Goal: Information Seeking & Learning: Check status

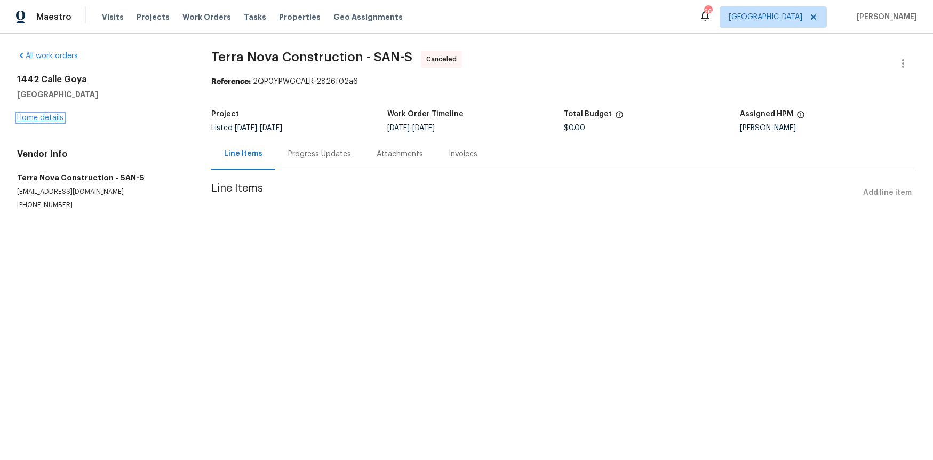
click at [50, 121] on link "Home details" at bounding box center [40, 117] width 46 height 7
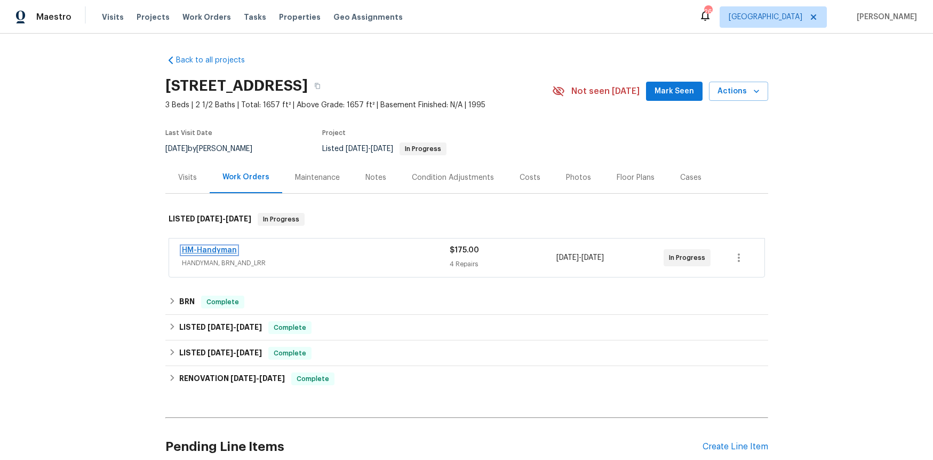
click at [216, 249] on link "HM-Handyman" at bounding box center [209, 249] width 55 height 7
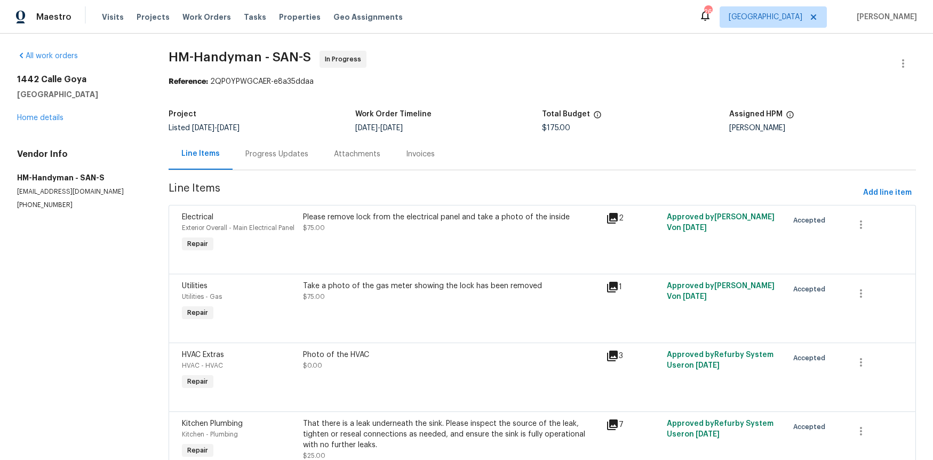
click at [391, 215] on div "Please remove lock from the electrical panel and take a photo of the inside" at bounding box center [451, 217] width 297 height 11
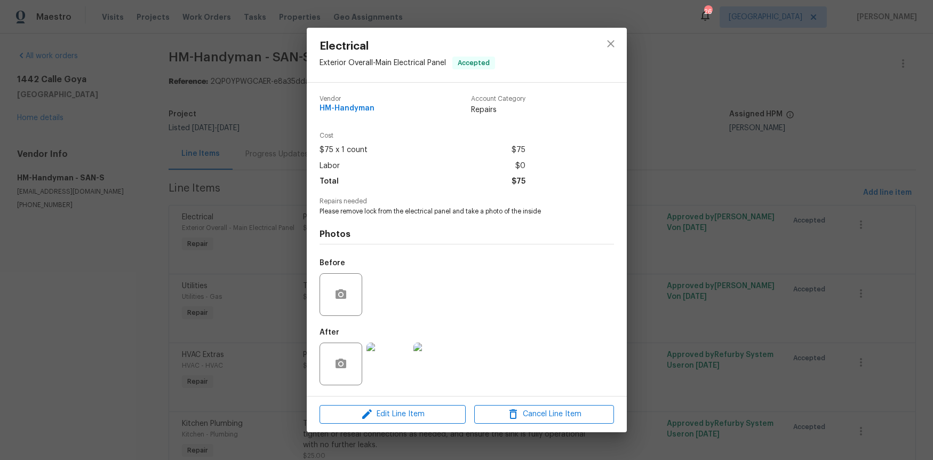
click at [396, 366] on img at bounding box center [387, 363] width 43 height 43
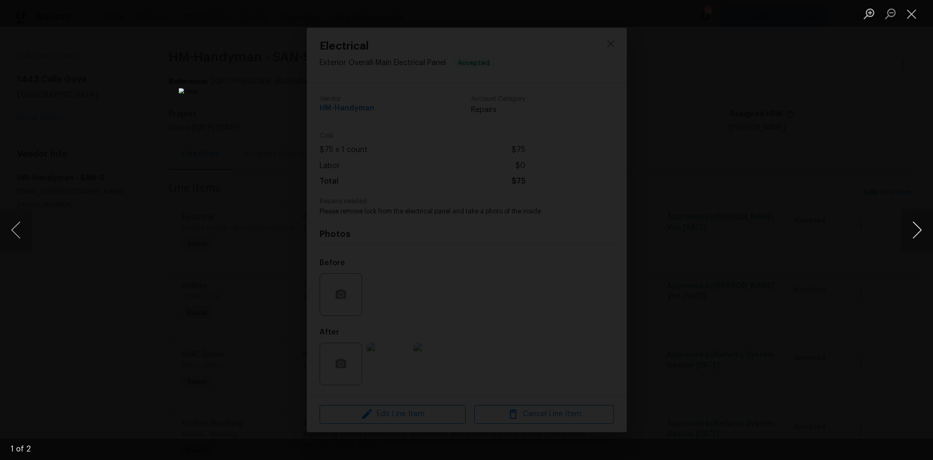
click at [908, 227] on button "Next image" at bounding box center [917, 230] width 32 height 43
click at [861, 169] on div "Lightbox" at bounding box center [466, 230] width 933 height 460
click at [914, 14] on button "Close lightbox" at bounding box center [911, 13] width 21 height 19
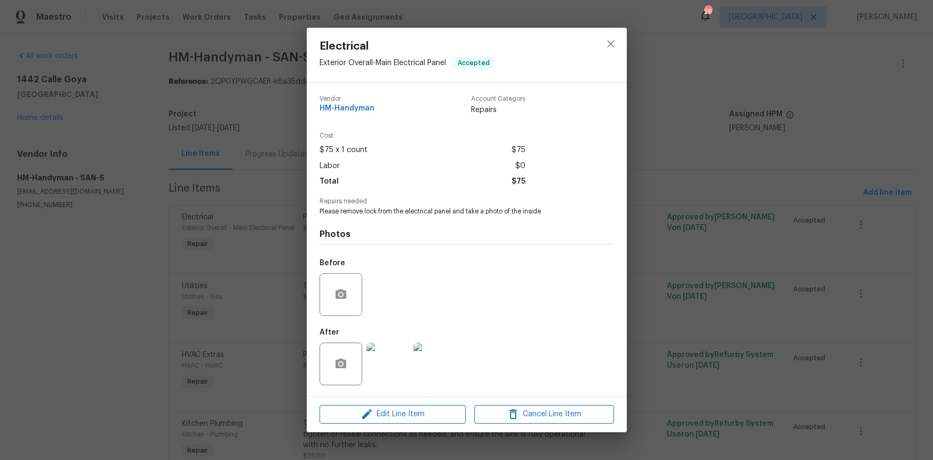
click at [243, 305] on div "Electrical Exterior Overall - Main Electrical Panel Accepted Vendor HM-Handyman…" at bounding box center [466, 230] width 933 height 460
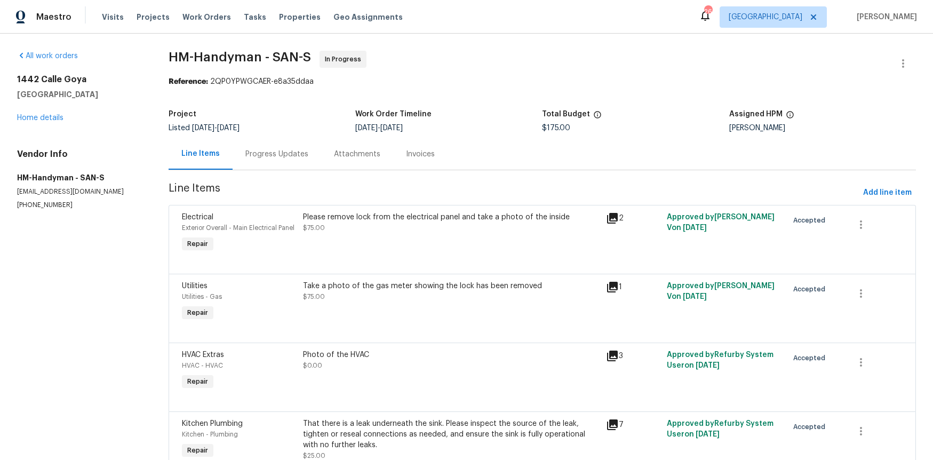
click at [314, 300] on span "$75.00" at bounding box center [314, 296] width 22 height 6
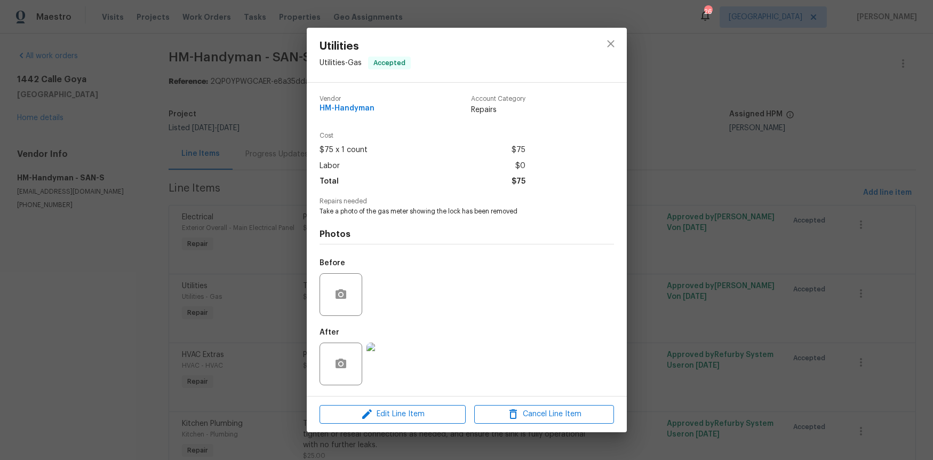
click at [391, 362] on img at bounding box center [387, 363] width 43 height 43
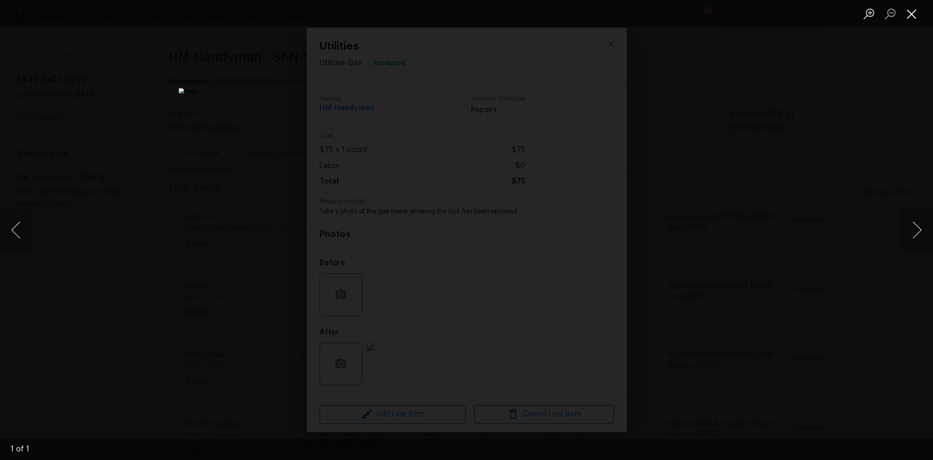
click at [912, 11] on button "Close lightbox" at bounding box center [911, 13] width 21 height 19
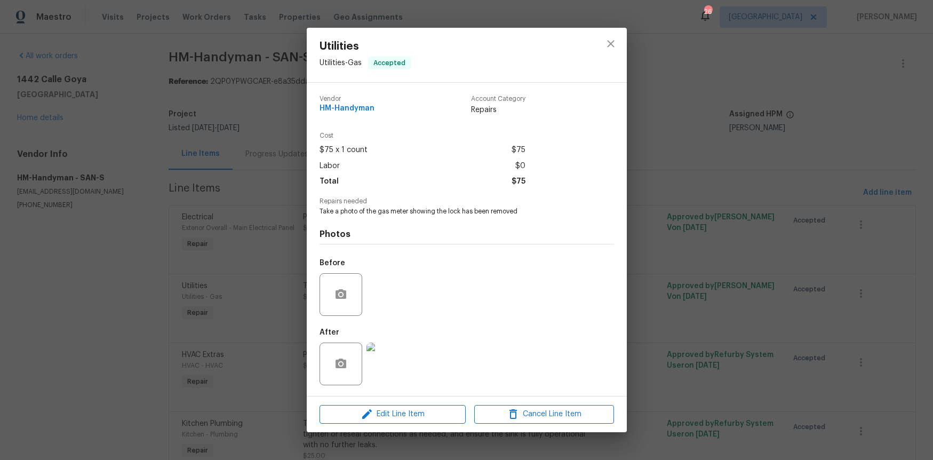
click at [209, 373] on div "Utilities Utilities - Gas Accepted Vendor HM-Handyman Account Category Repairs …" at bounding box center [466, 230] width 933 height 460
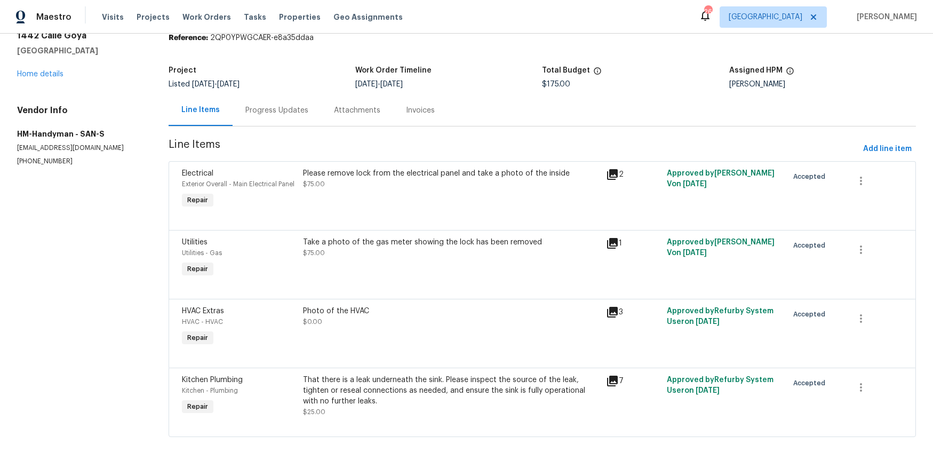
scroll to position [52, 0]
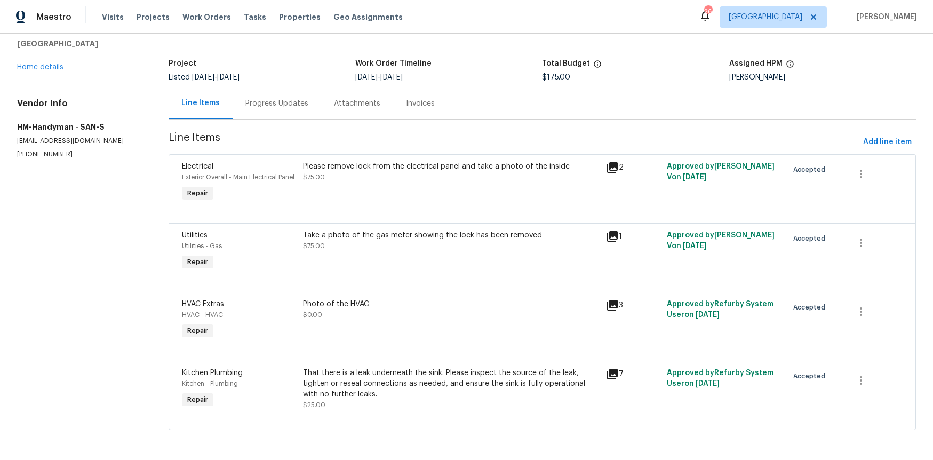
click at [353, 292] on div "HVAC Extras HVAC - HVAC Repair Photo of the HVAC $0.00 3 Approved by Refurby Sy…" at bounding box center [542, 326] width 747 height 69
click at [354, 299] on div "Photo of the HVAC" at bounding box center [451, 304] width 297 height 11
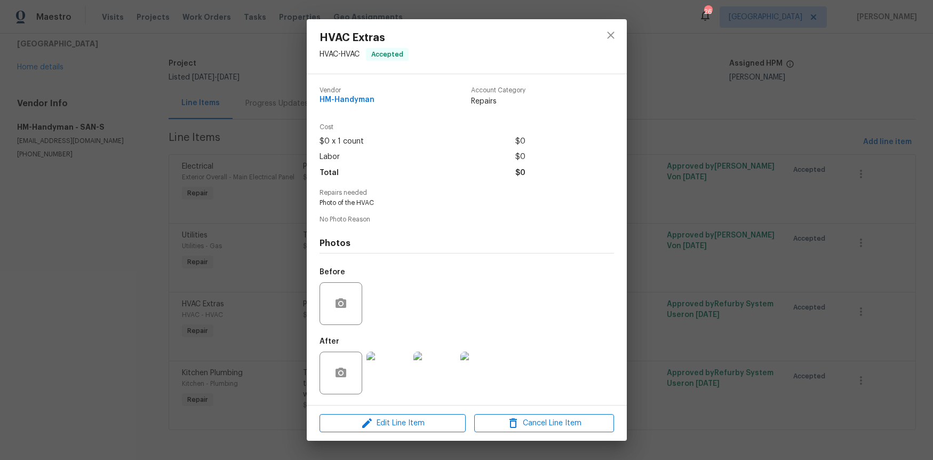
click at [390, 376] on img at bounding box center [387, 372] width 43 height 43
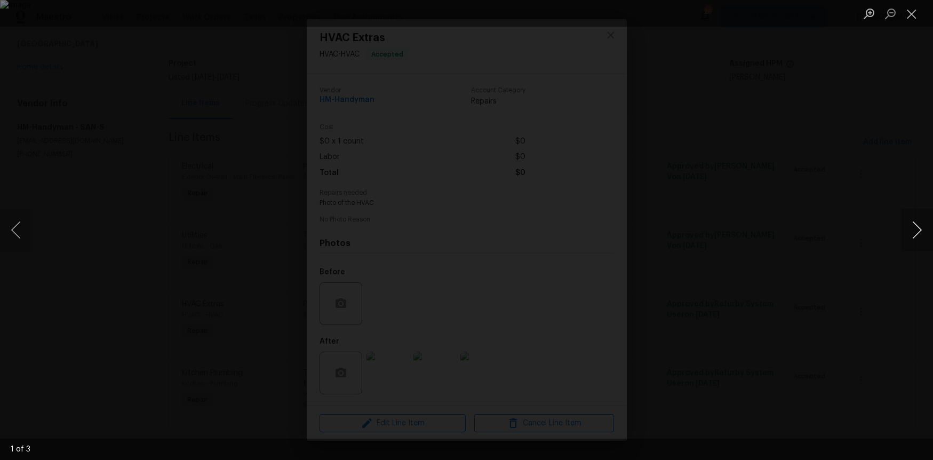
click at [912, 225] on button "Next image" at bounding box center [917, 230] width 32 height 43
click at [913, 231] on button "Next image" at bounding box center [917, 230] width 32 height 43
click at [79, 228] on div "Lightbox" at bounding box center [466, 230] width 933 height 460
click at [97, 181] on div "Lightbox" at bounding box center [466, 230] width 933 height 460
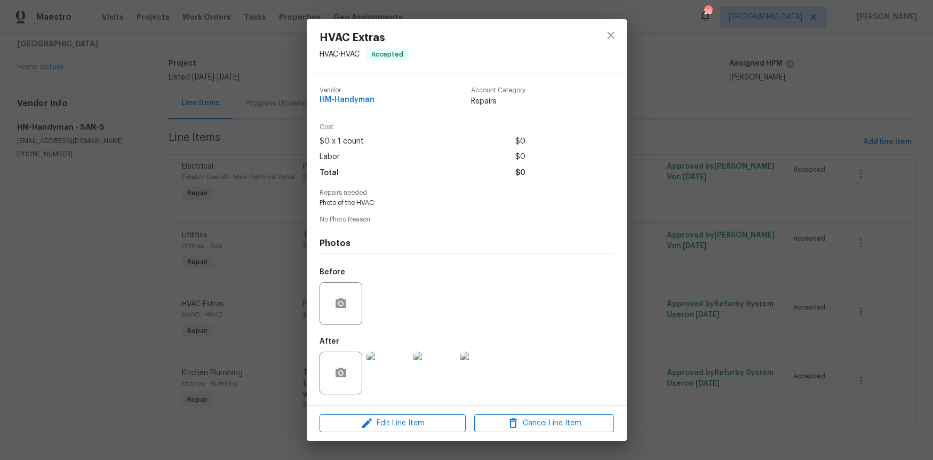
click at [196, 189] on div "HVAC Extras HVAC - HVAC Accepted Vendor HM-Handyman Account Category Repairs Co…" at bounding box center [466, 230] width 933 height 460
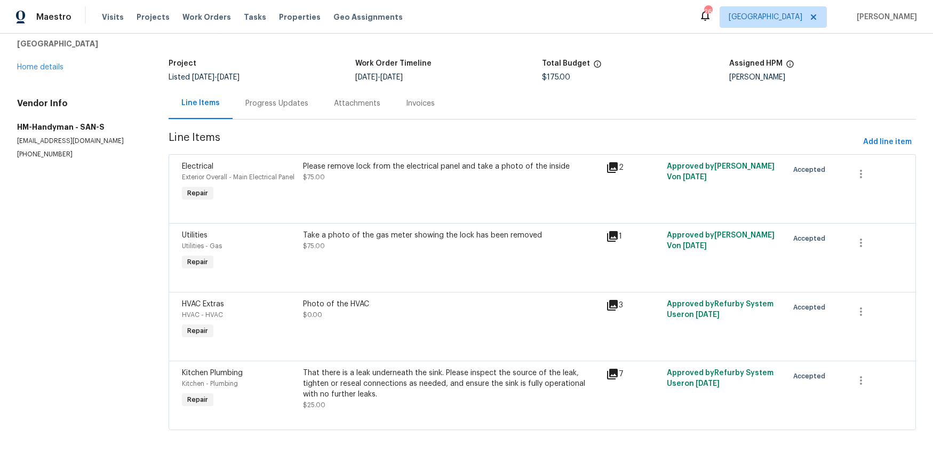
click at [338, 379] on div "That there is a leak underneath the sink. Please inspect the source of the leak…" at bounding box center [451, 383] width 297 height 32
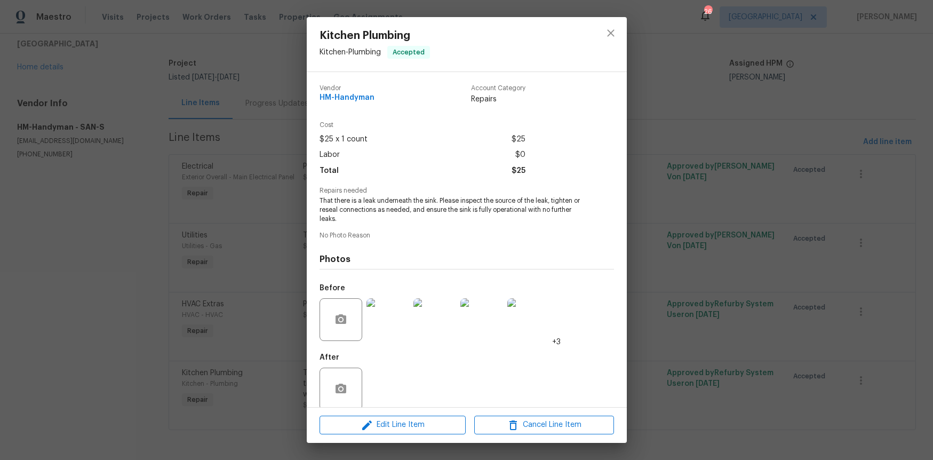
scroll to position [14, 0]
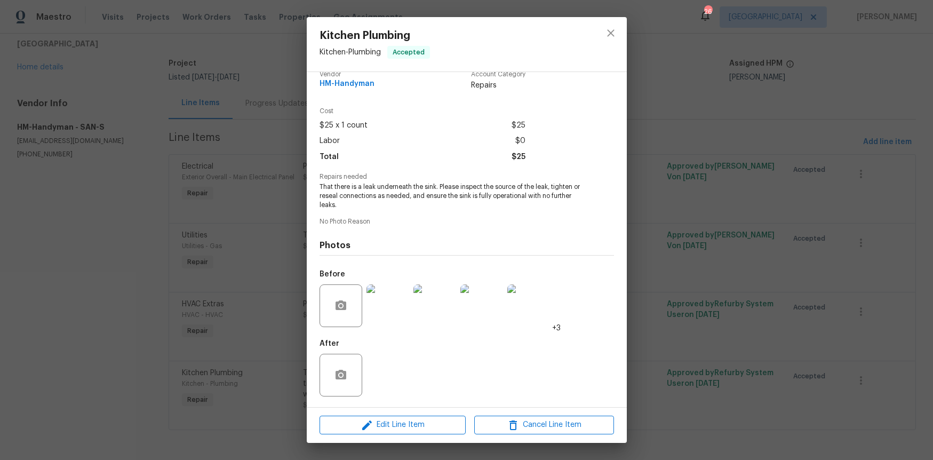
click at [222, 363] on div "Kitchen Plumbing Kitchen - Plumbing Accepted Vendor HM-Handyman Account Categor…" at bounding box center [466, 230] width 933 height 460
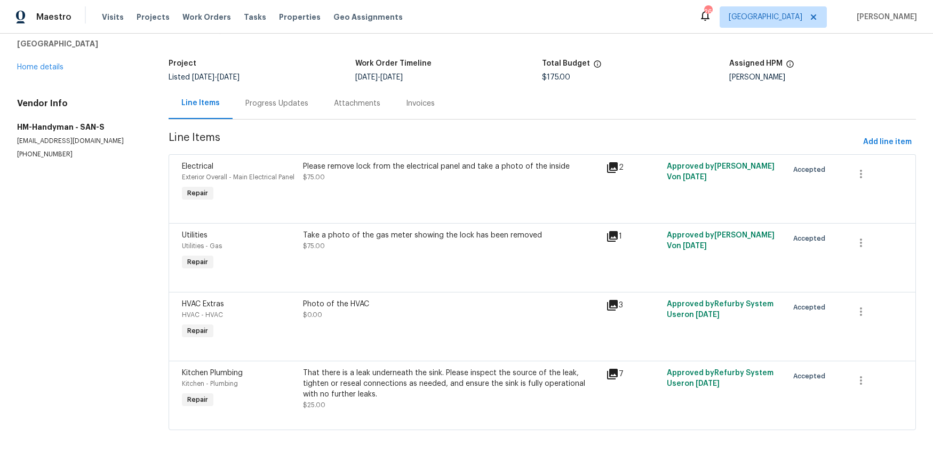
click at [291, 109] on div "Progress Updates" at bounding box center [277, 102] width 89 height 31
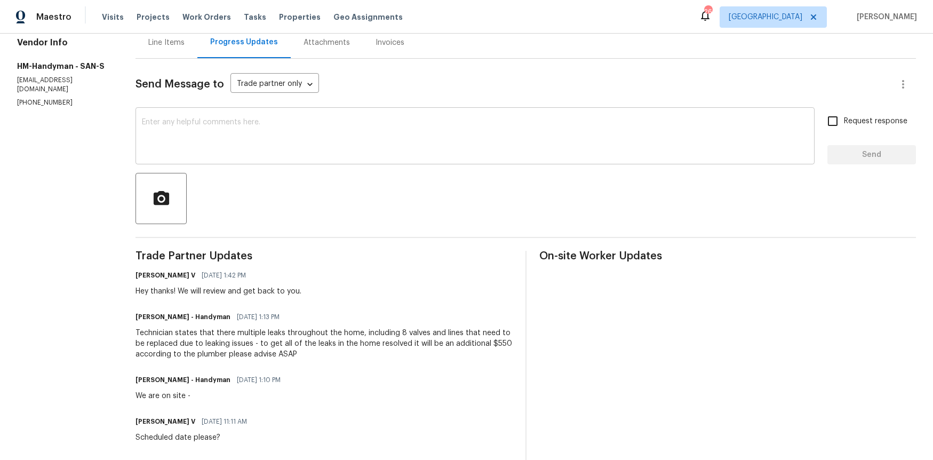
scroll to position [119, 0]
